Goal: Complete application form

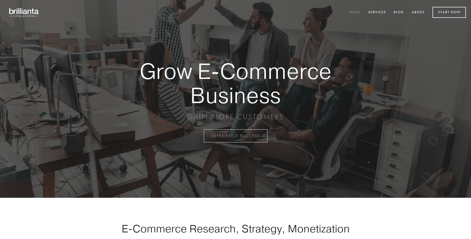
scroll to position [1336, 0]
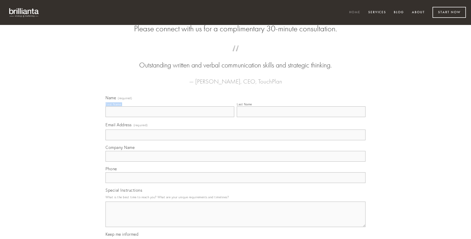
type input "[PERSON_NAME]"
click at [301, 117] on input "Last Name" at bounding box center [301, 112] width 129 height 11
type input "[PERSON_NAME]"
click at [236, 140] on input "Email Address (required)" at bounding box center [236, 135] width 260 height 11
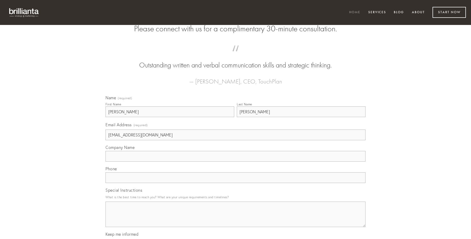
type input "[EMAIL_ADDRESS][DOMAIN_NAME]"
click at [236, 162] on input "Company Name" at bounding box center [236, 156] width 260 height 11
type input "repellat"
click at [236, 183] on input "text" at bounding box center [236, 178] width 260 height 11
click at [236, 219] on textarea "Special Instructions" at bounding box center [236, 214] width 260 height 25
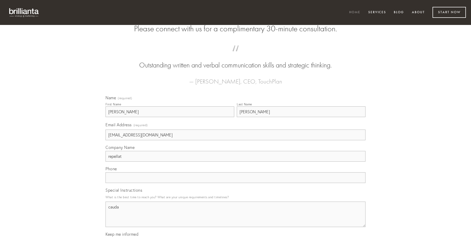
type textarea "cauda"
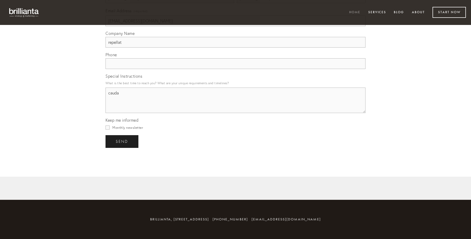
click at [122, 141] on span "send" at bounding box center [122, 141] width 12 height 5
